Goal: Information Seeking & Learning: Learn about a topic

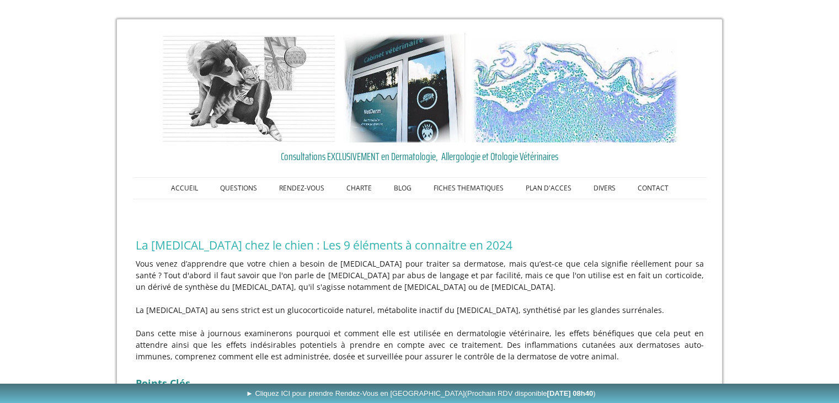
scroll to position [110, 0]
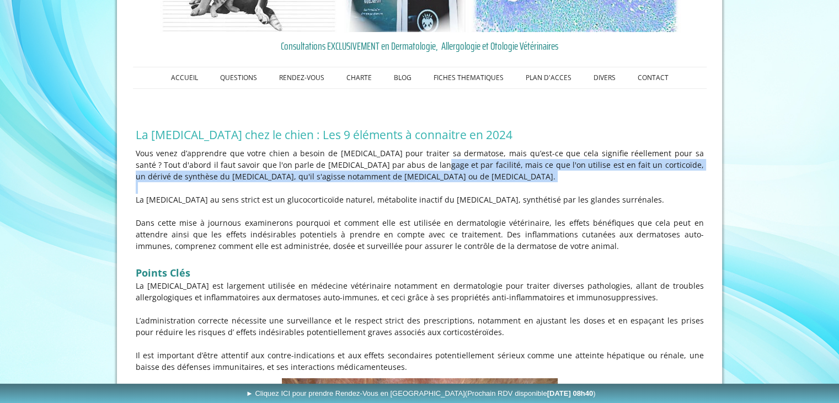
drag, startPoint x: 388, startPoint y: 161, endPoint x: 421, endPoint y: 191, distance: 44.9
click at [421, 191] on div "Vous venez d’apprendre que votre chien a besoin de [MEDICAL_DATA] pour traiter …" at bounding box center [420, 260] width 574 height 231
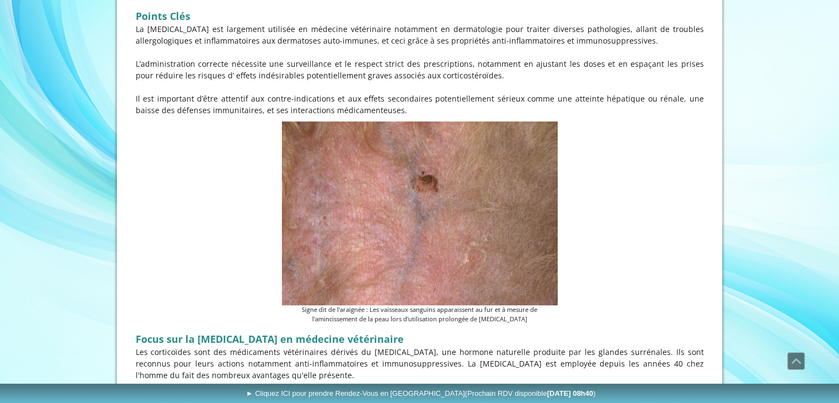
scroll to position [386, 0]
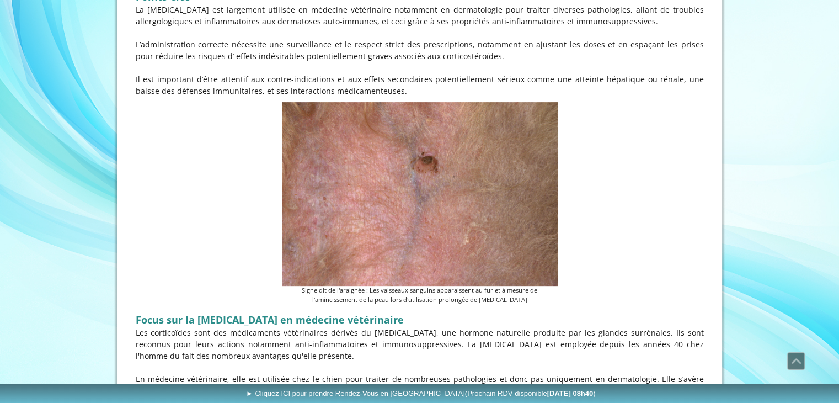
drag, startPoint x: 267, startPoint y: 44, endPoint x: 571, endPoint y: 93, distance: 307.9
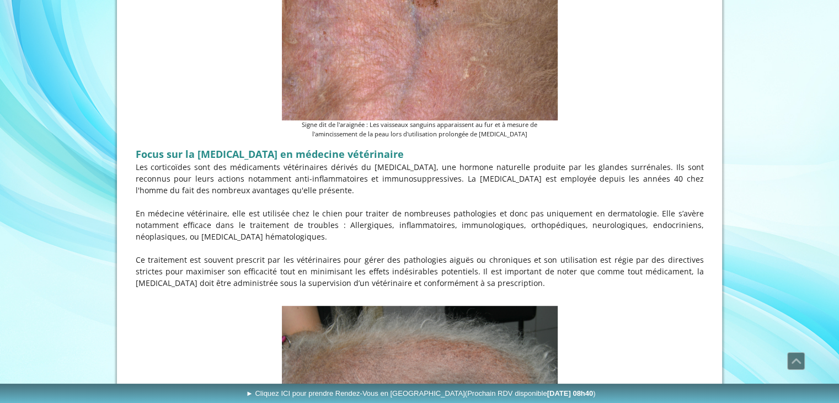
scroll to position [662, 0]
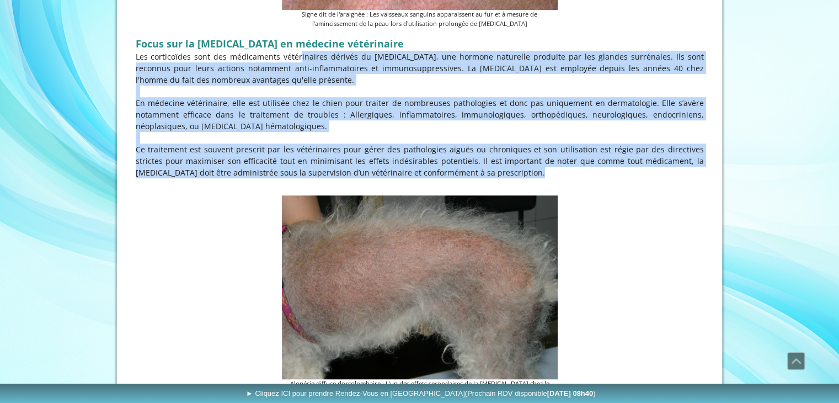
drag, startPoint x: 279, startPoint y: 52, endPoint x: 632, endPoint y: 176, distance: 374.9
click at [632, 176] on div "Focus sur la [MEDICAL_DATA] en médecine vétérinaire Les corticoïdes sont des mé…" at bounding box center [420, 111] width 574 height 161
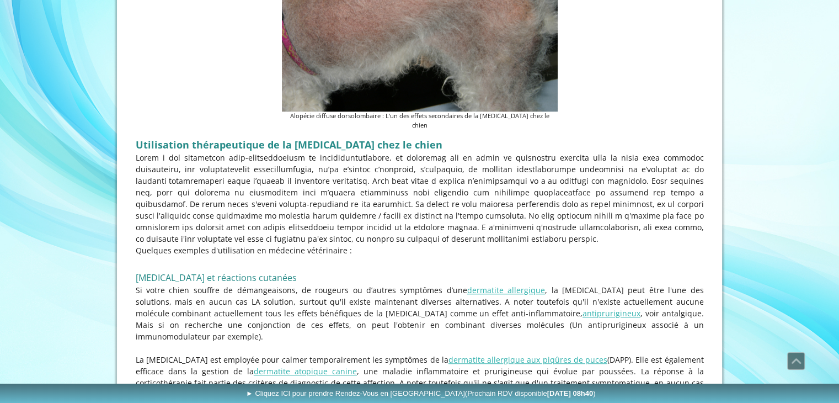
scroll to position [993, 0]
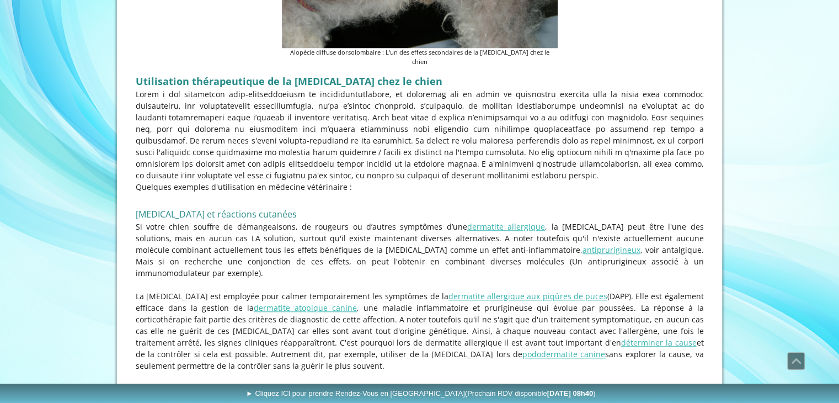
drag, startPoint x: 440, startPoint y: 101, endPoint x: 620, endPoint y: 177, distance: 196.0
click at [620, 177] on div "Utilisation thérapeutique de la [MEDICAL_DATA] chez le chien Quelques exemples …" at bounding box center [420, 264] width 574 height 391
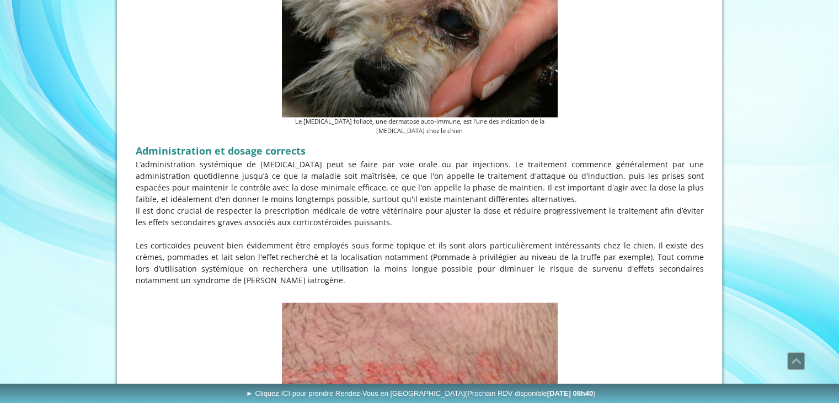
scroll to position [1986, 0]
